Goal: Communication & Community: Answer question/provide support

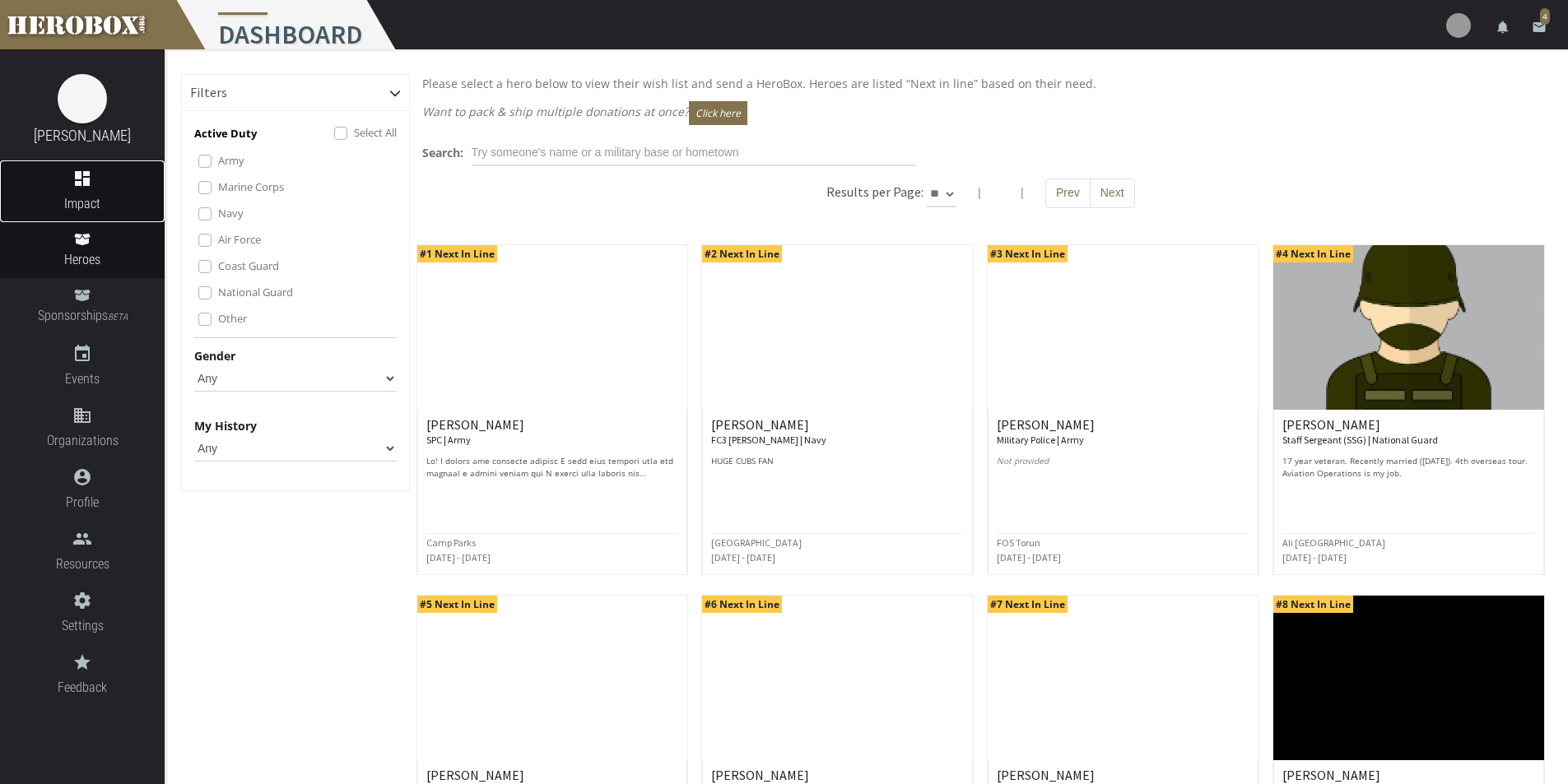
click at [86, 200] on span "Impact" at bounding box center [82, 204] width 165 height 21
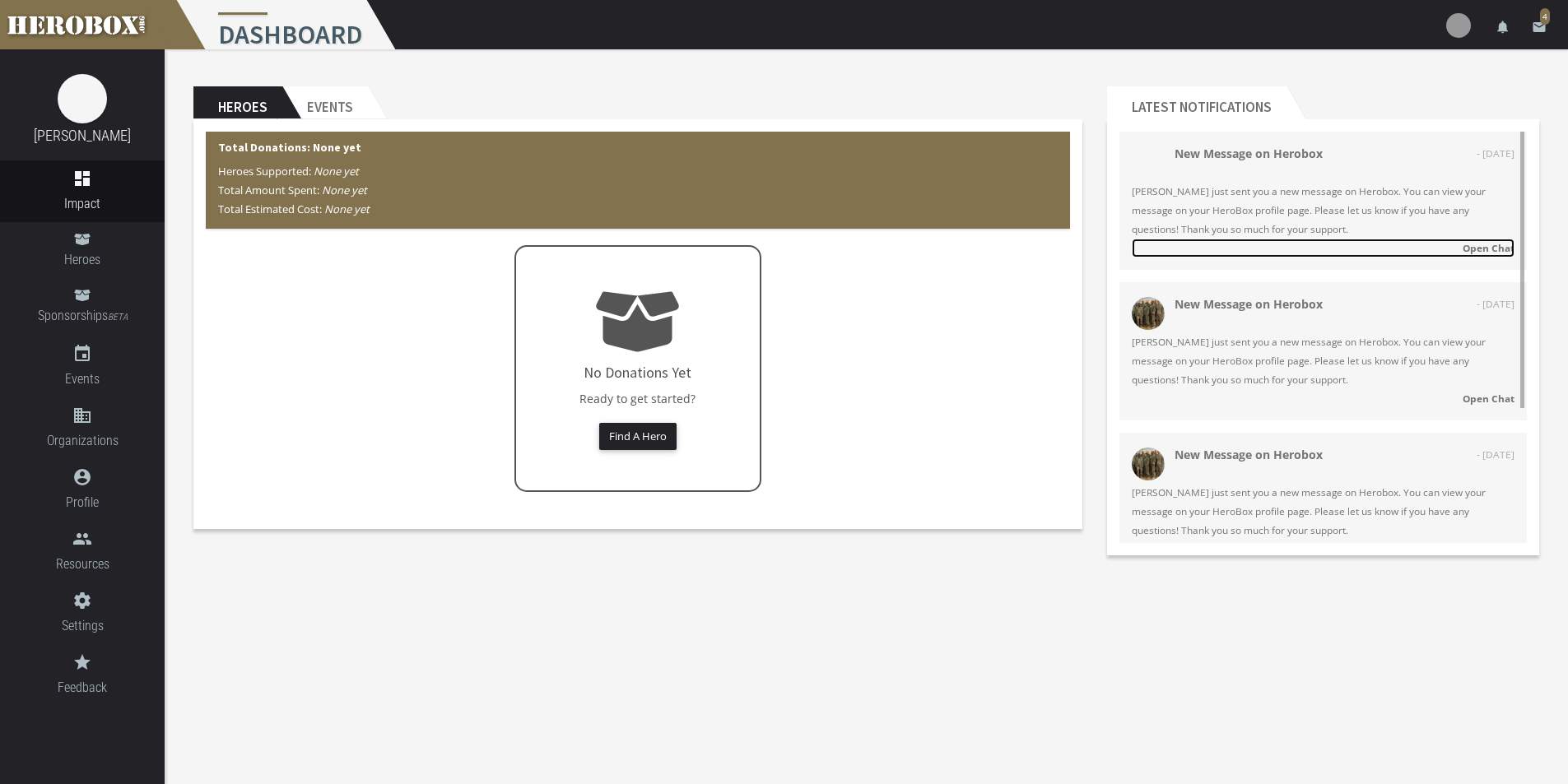
click at [1492, 250] on strong "Open Chat" at bounding box center [1488, 247] width 51 height 13
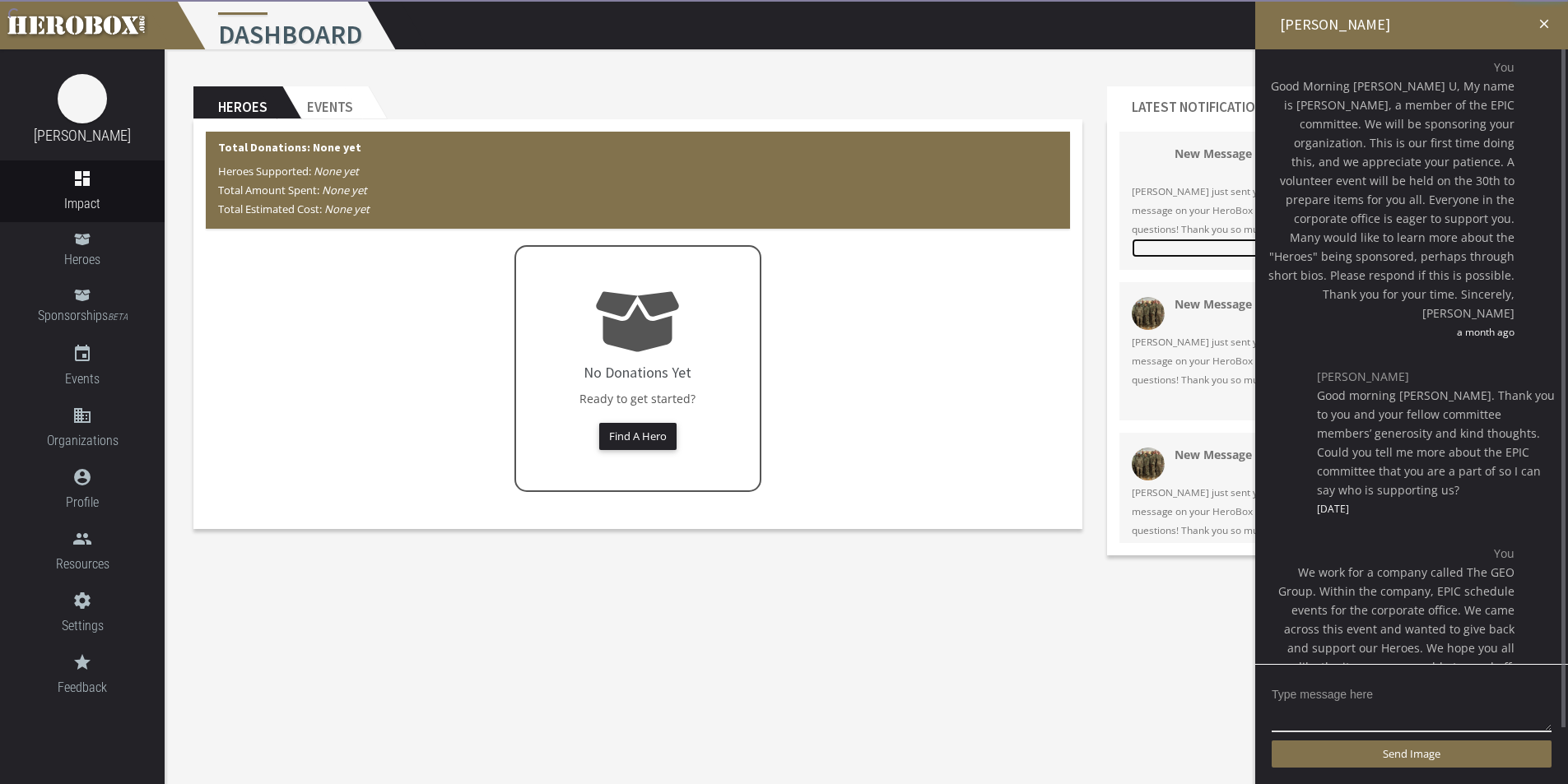
scroll to position [122, 0]
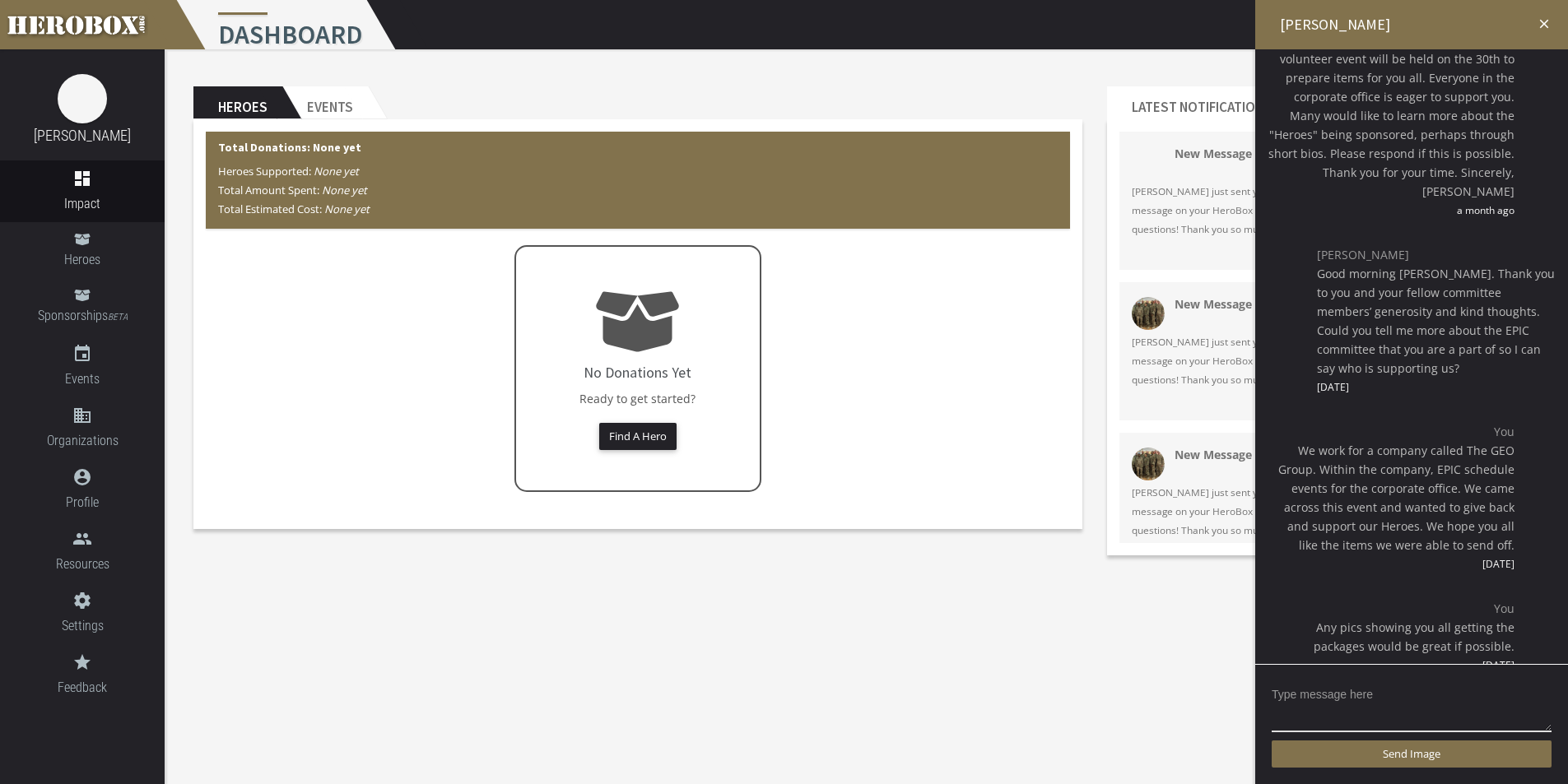
click at [1191, 343] on span "[PERSON_NAME] just sent you a new message on Herobox. You can view your message…" at bounding box center [1323, 360] width 383 height 57
click at [1539, 21] on icon "close" at bounding box center [1544, 24] width 15 height 15
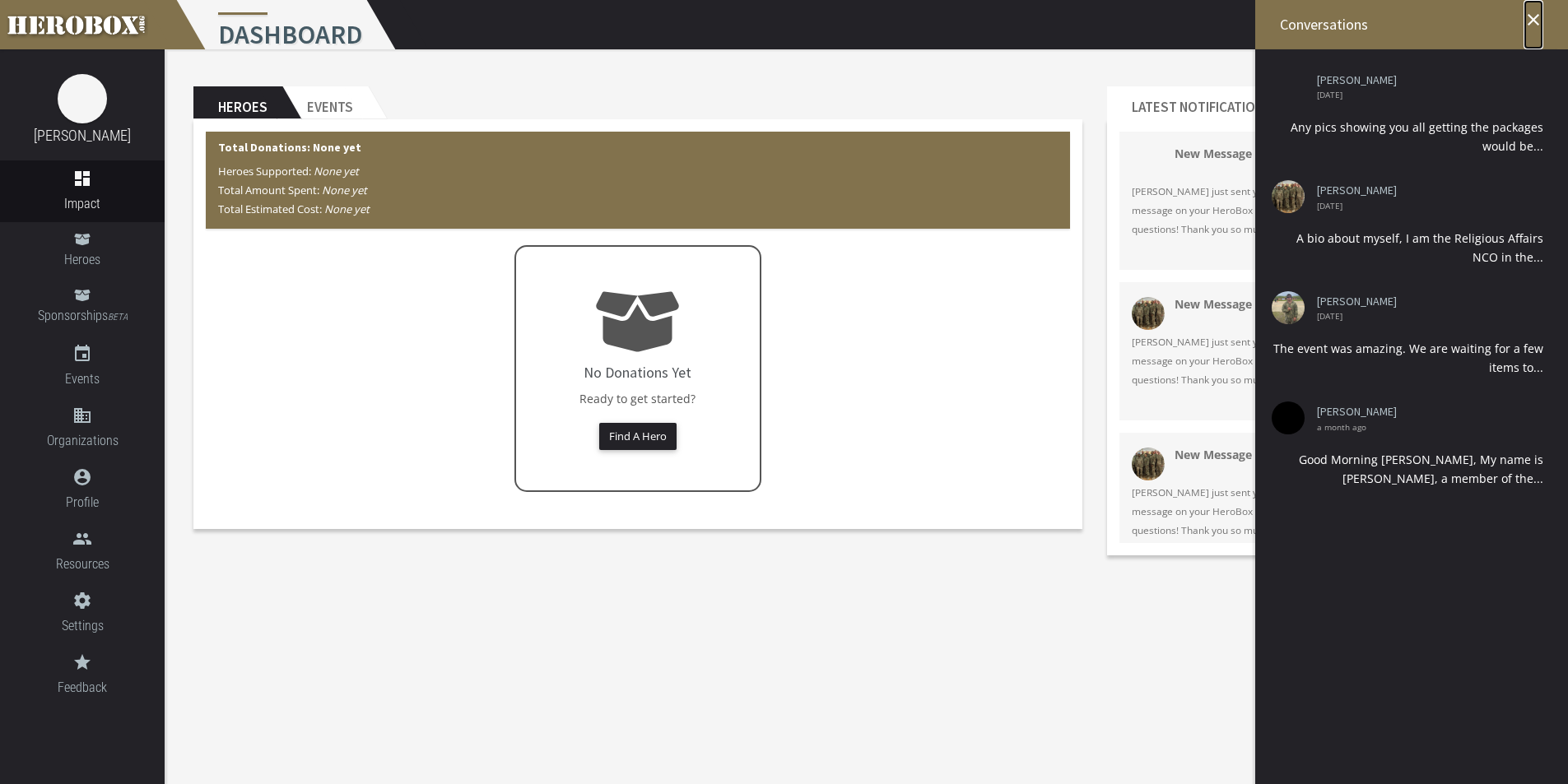
click at [1535, 20] on icon "close" at bounding box center [1533, 19] width 20 height 20
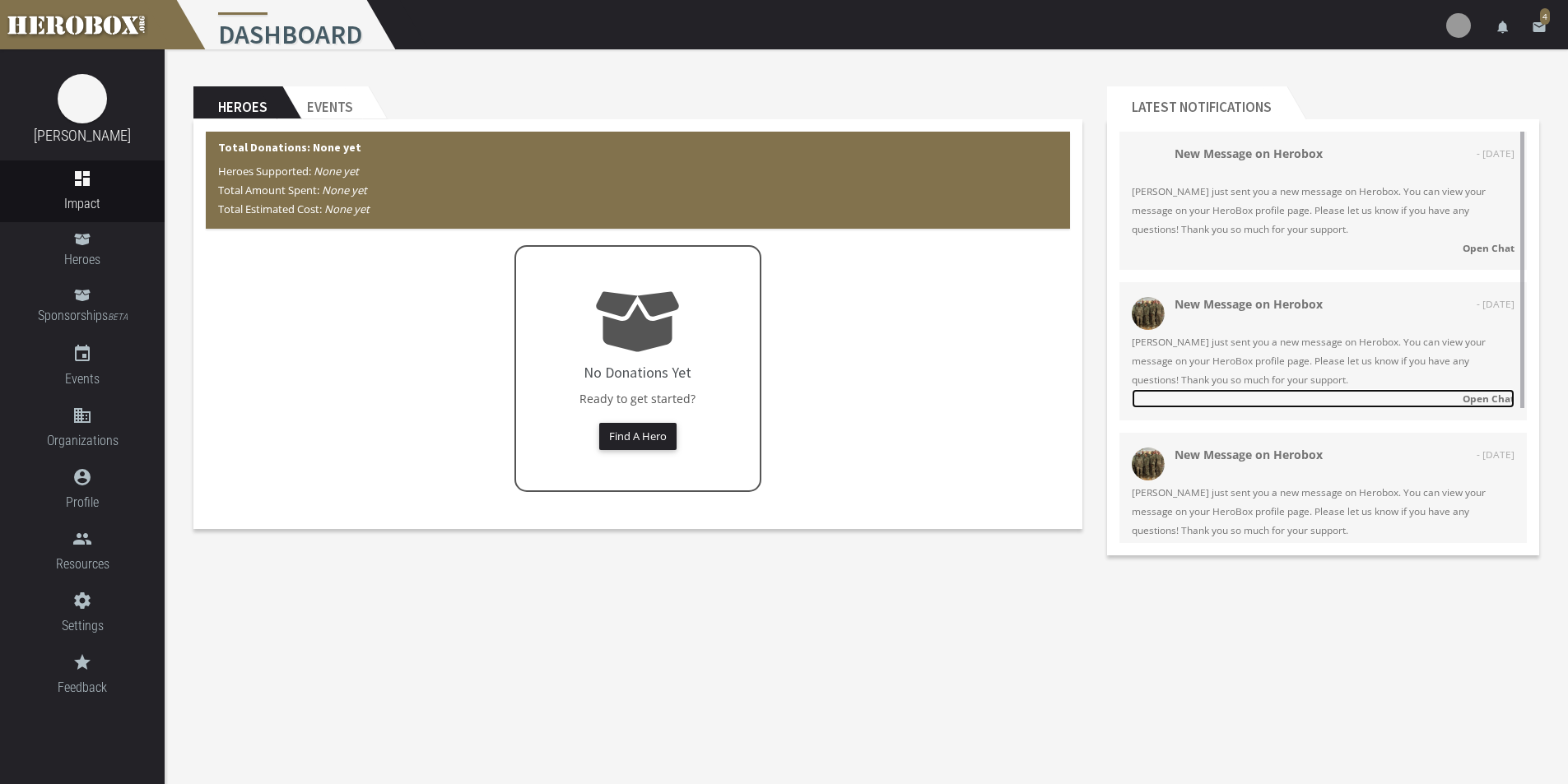
click at [1478, 398] on strong "Open Chat" at bounding box center [1488, 398] width 51 height 13
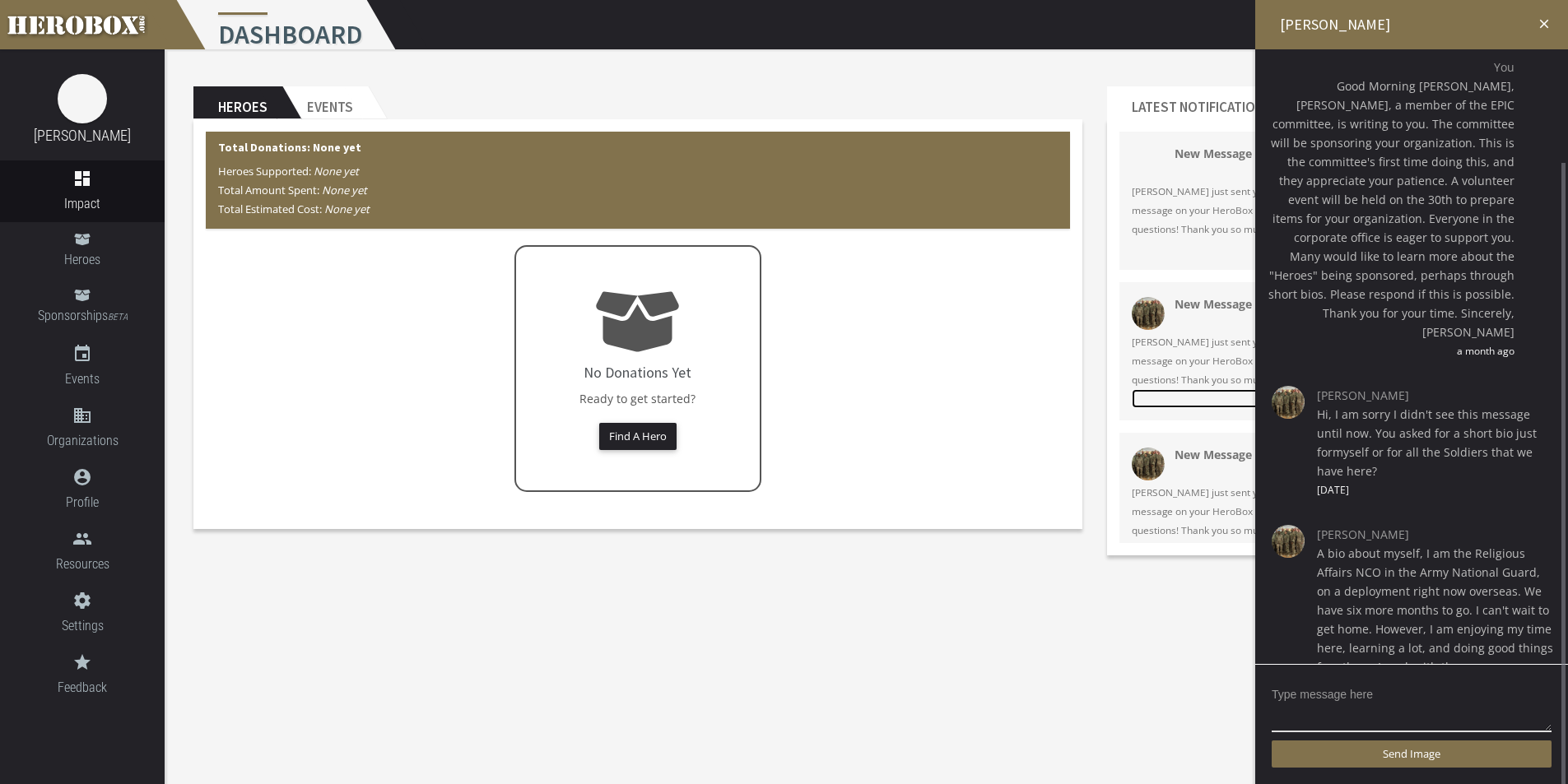
scroll to position [58, 0]
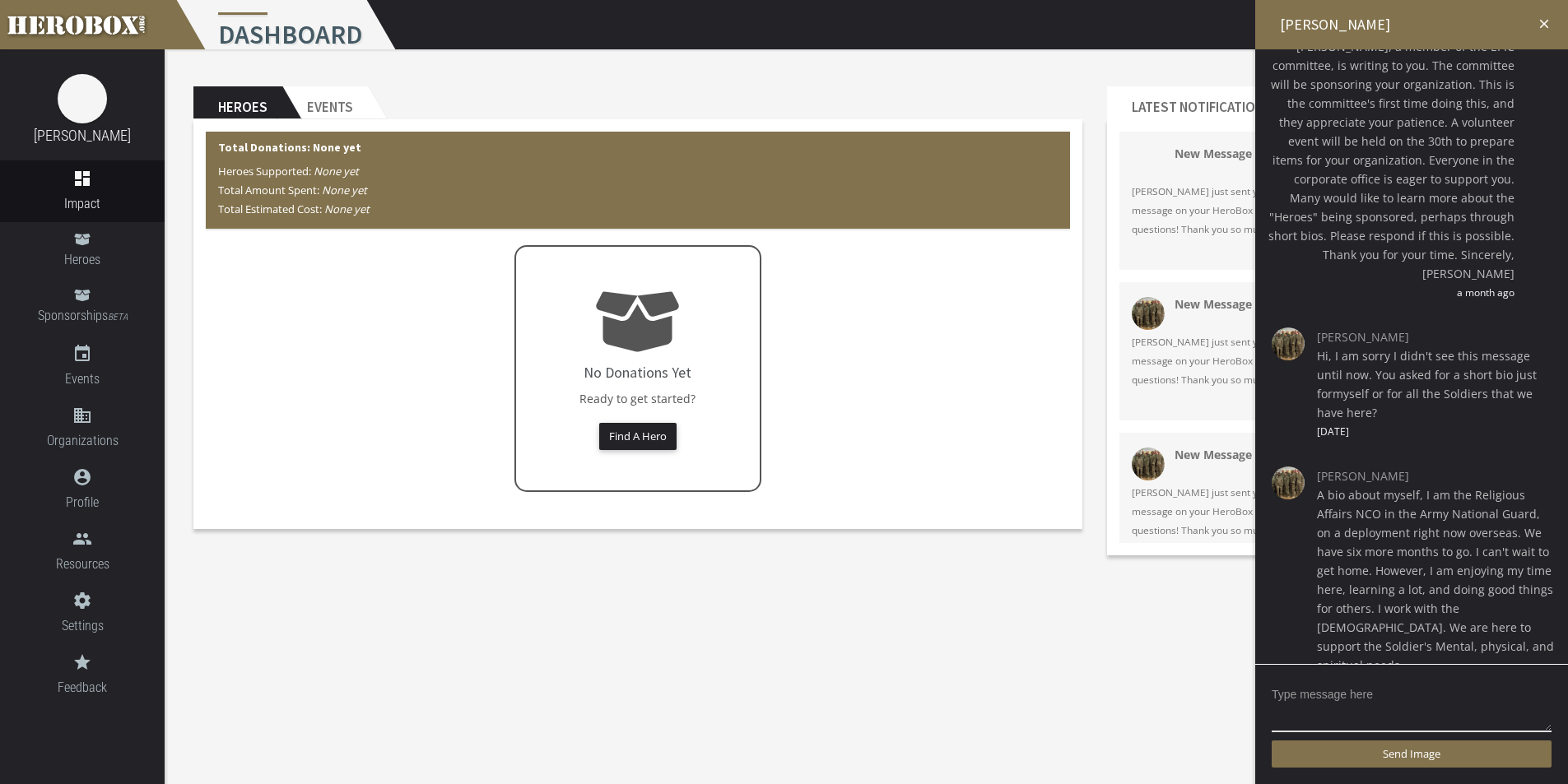
click at [1549, 23] on icon "close" at bounding box center [1544, 24] width 15 height 15
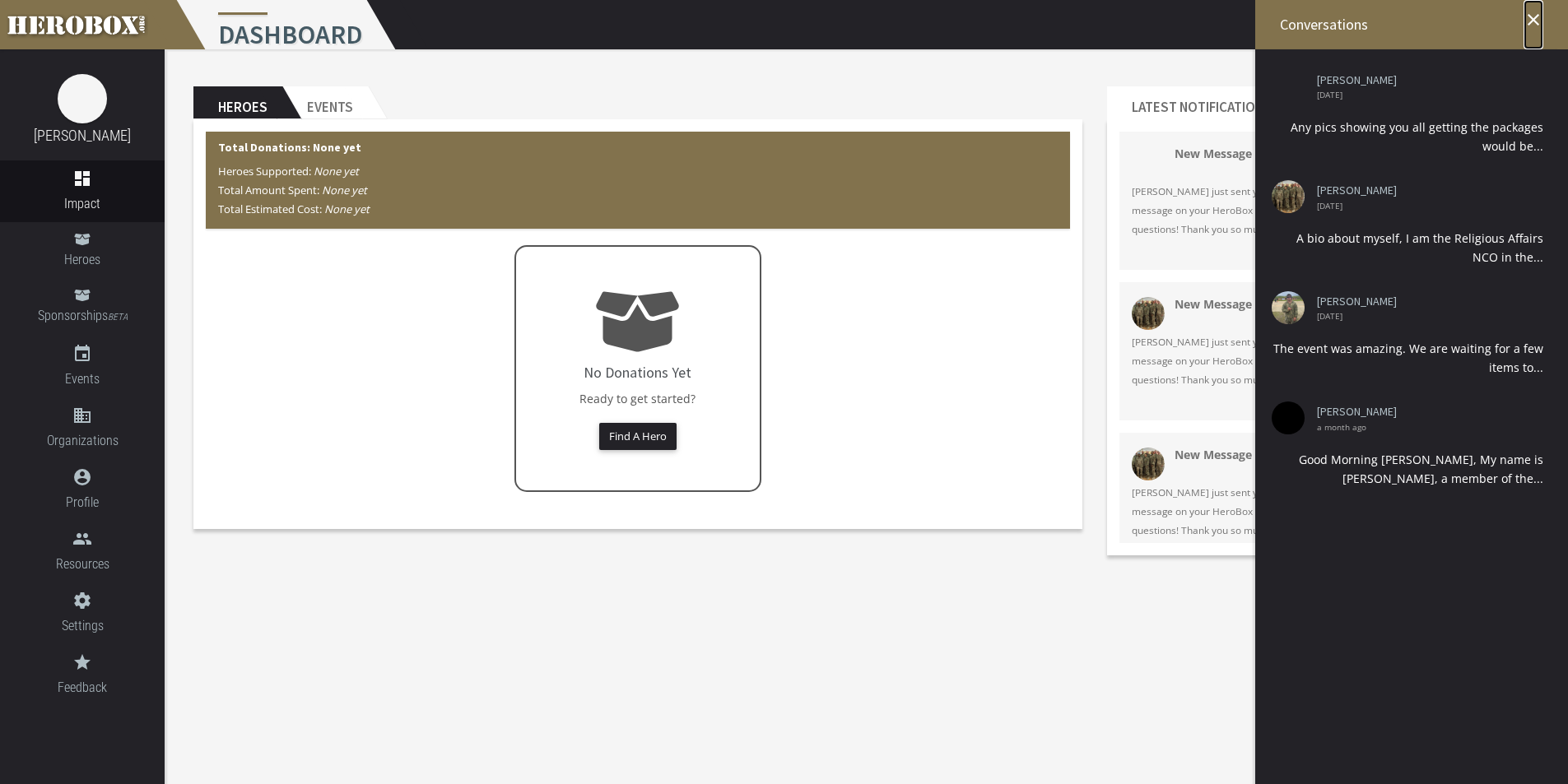
click at [1530, 22] on icon "close" at bounding box center [1533, 19] width 20 height 20
